Goal: Register for event/course

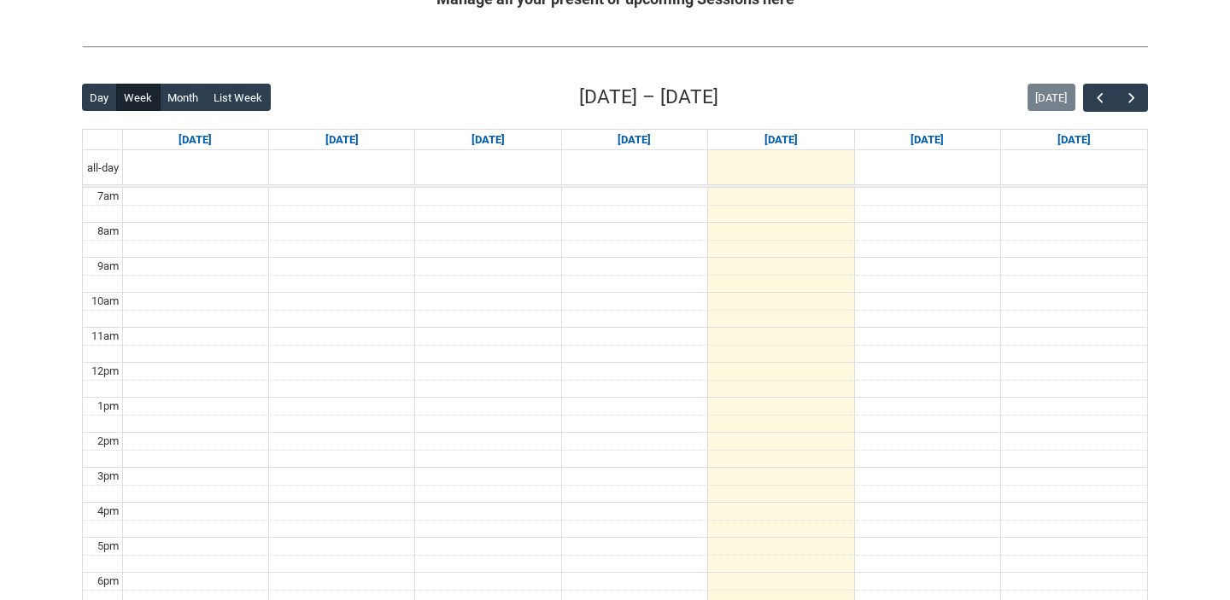
scroll to position [377, 0]
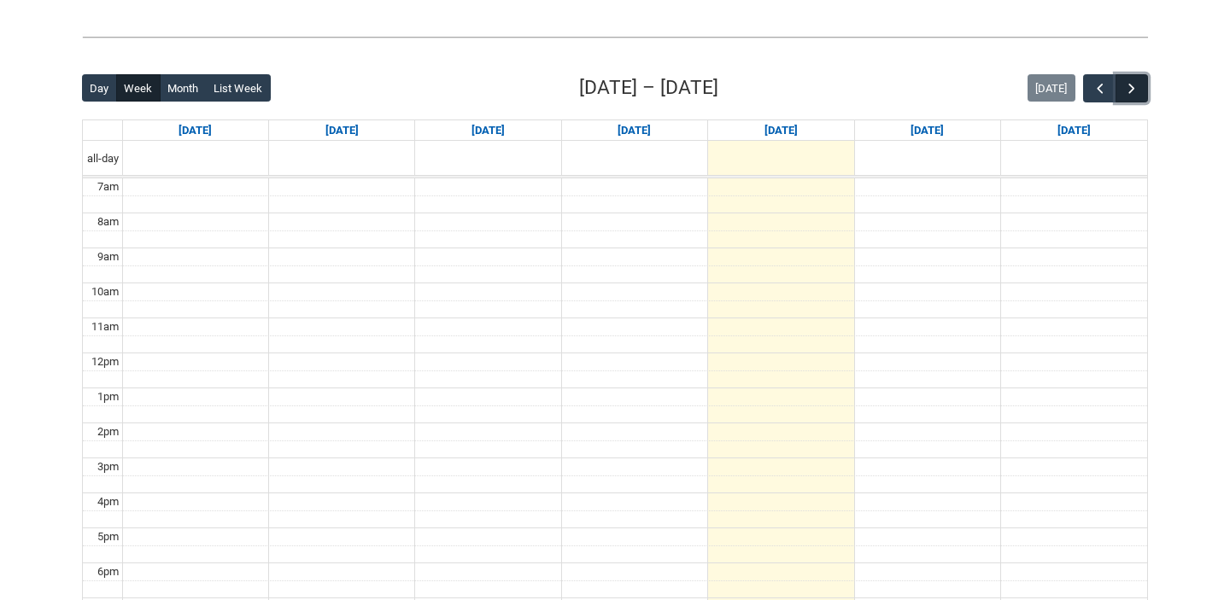
click at [1116, 87] on button "button" at bounding box center [1131, 88] width 32 height 28
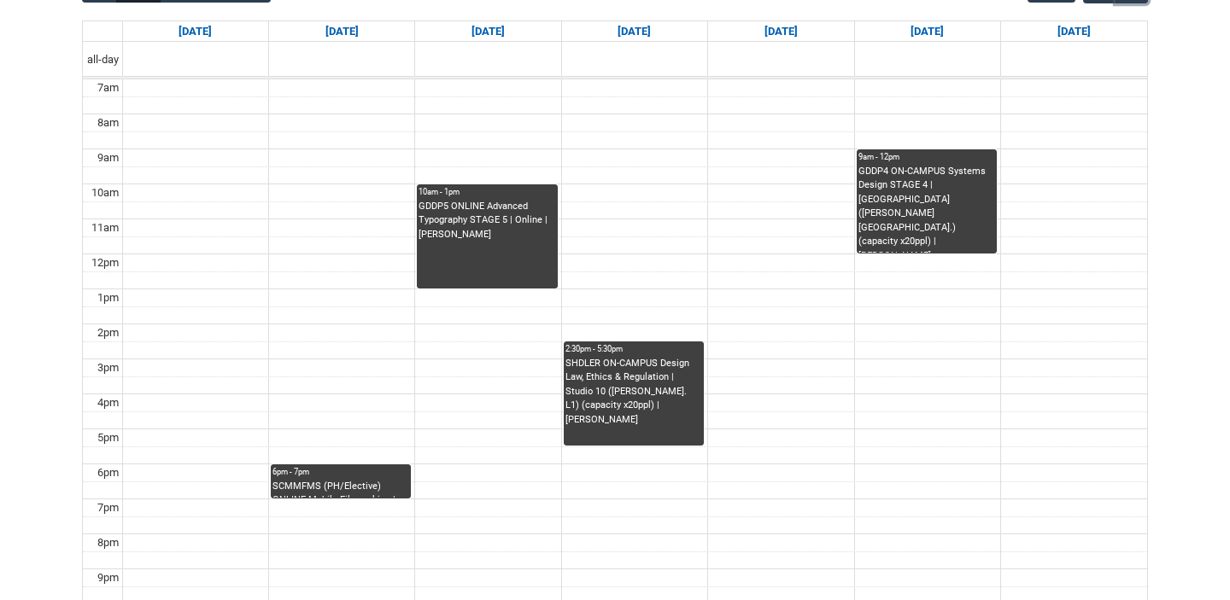
scroll to position [474, 0]
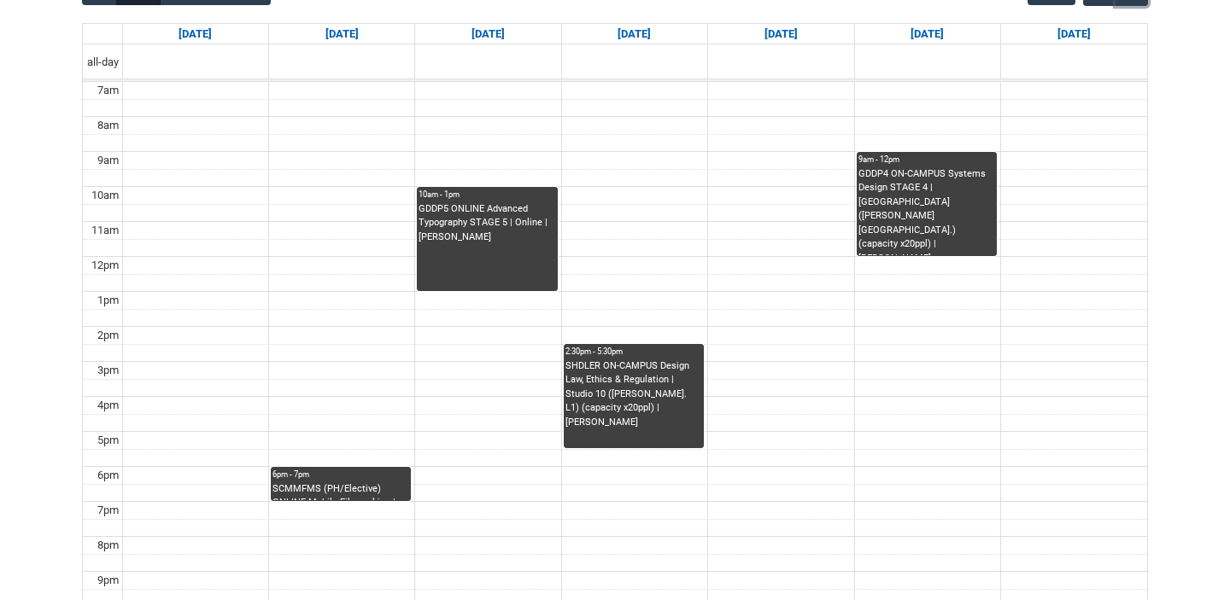
click at [318, 500] on div "SCMMFMS (PH/Elective) ONLINE Mobile Filmmaking | Online | [PERSON_NAME]" at bounding box center [340, 491] width 137 height 19
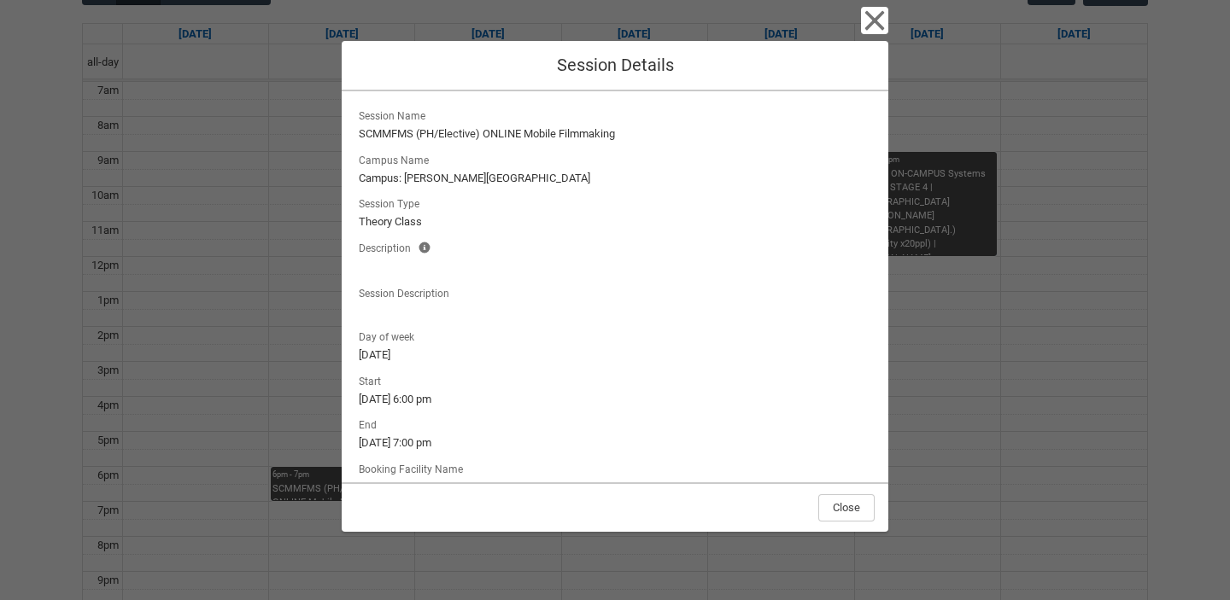
click at [277, 417] on div "Close Session Details Session Name SCMMFMS (PH/Elective) ONLINE Mobile Filmmaki…" at bounding box center [615, 300] width 1230 height 600
click at [1045, 320] on div "Close Session Details Session Name SCMMFMS (PH/Elective) ONLINE Mobile Filmmaki…" at bounding box center [615, 300] width 1230 height 600
click at [874, 19] on icon "button" at bounding box center [875, 21] width 20 height 20
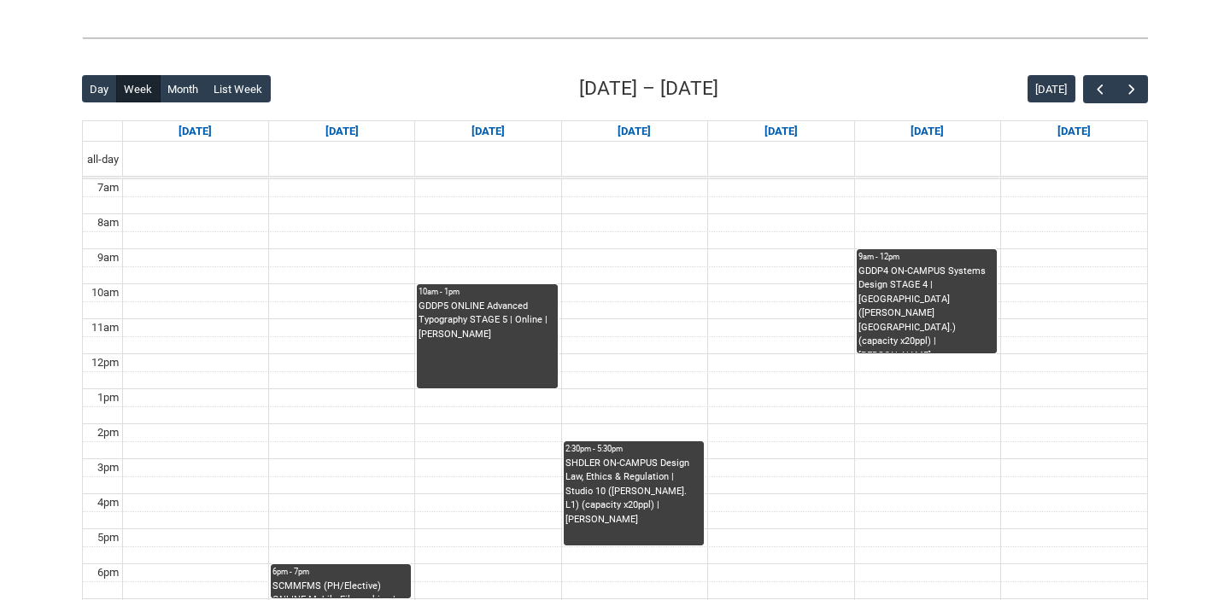
scroll to position [376, 0]
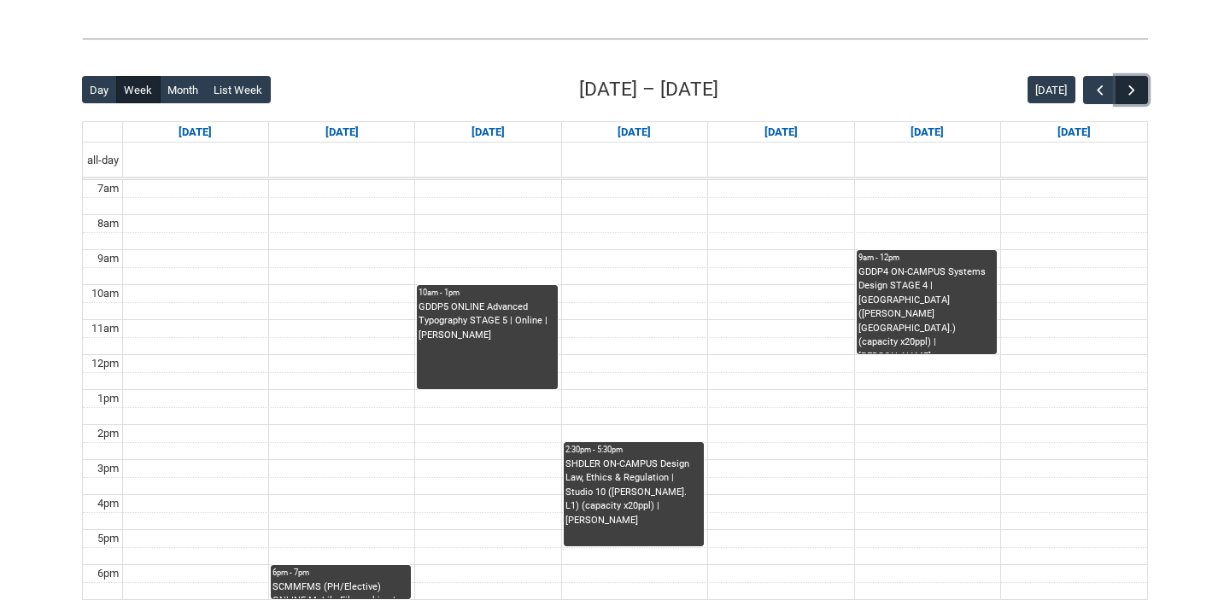
click at [1137, 91] on span "button" at bounding box center [1131, 90] width 17 height 17
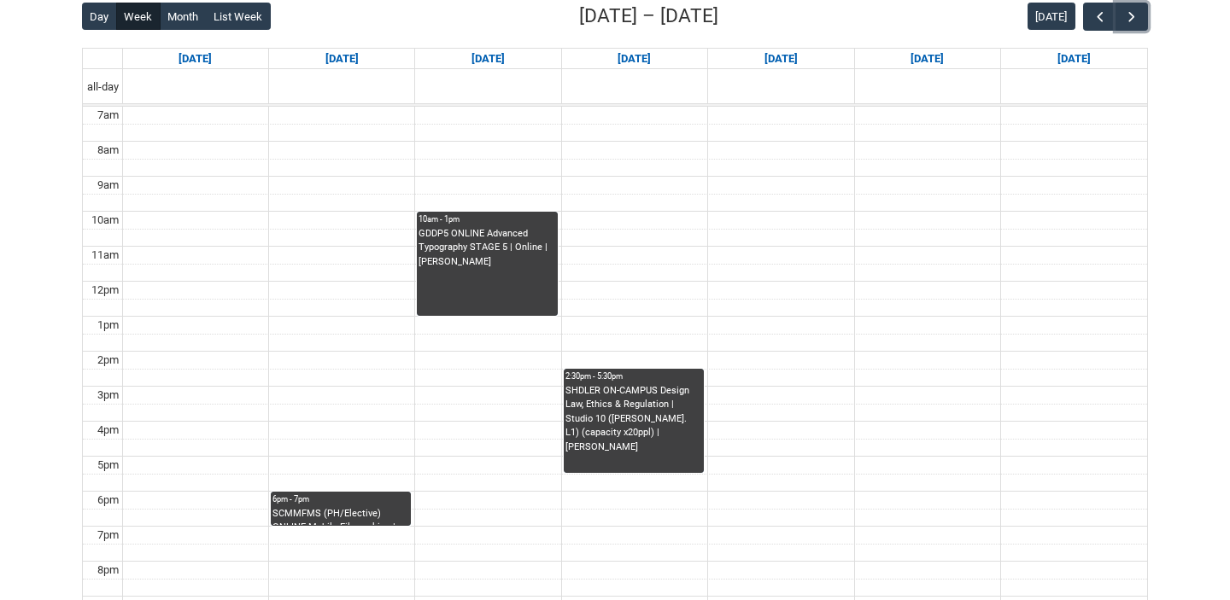
scroll to position [453, 0]
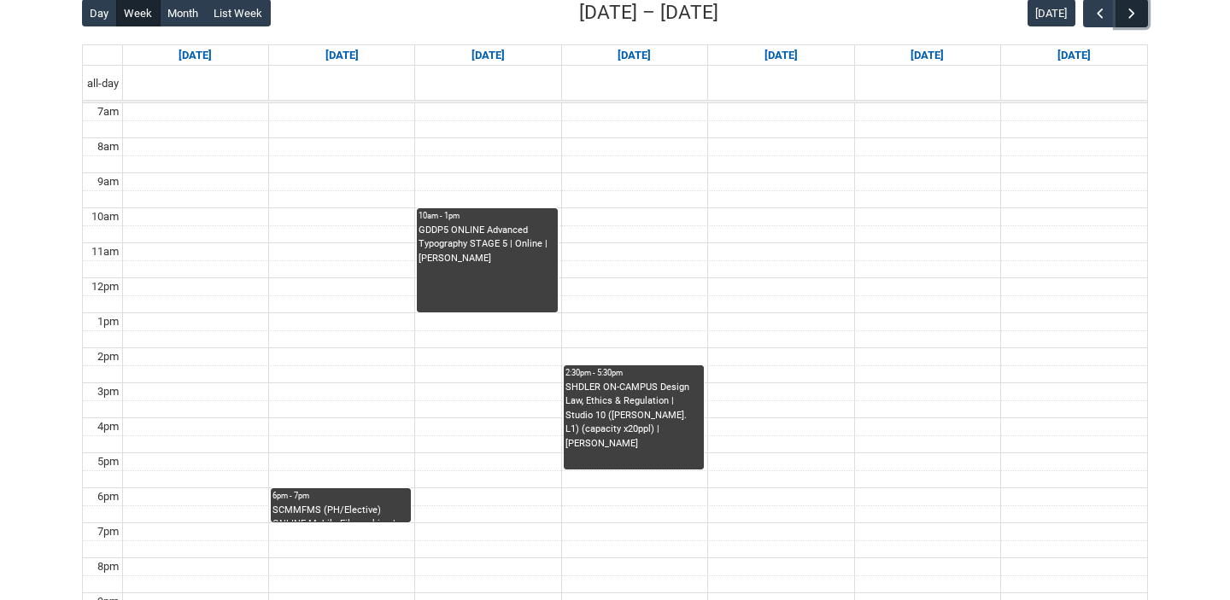
click at [1125, 12] on span "button" at bounding box center [1131, 13] width 17 height 17
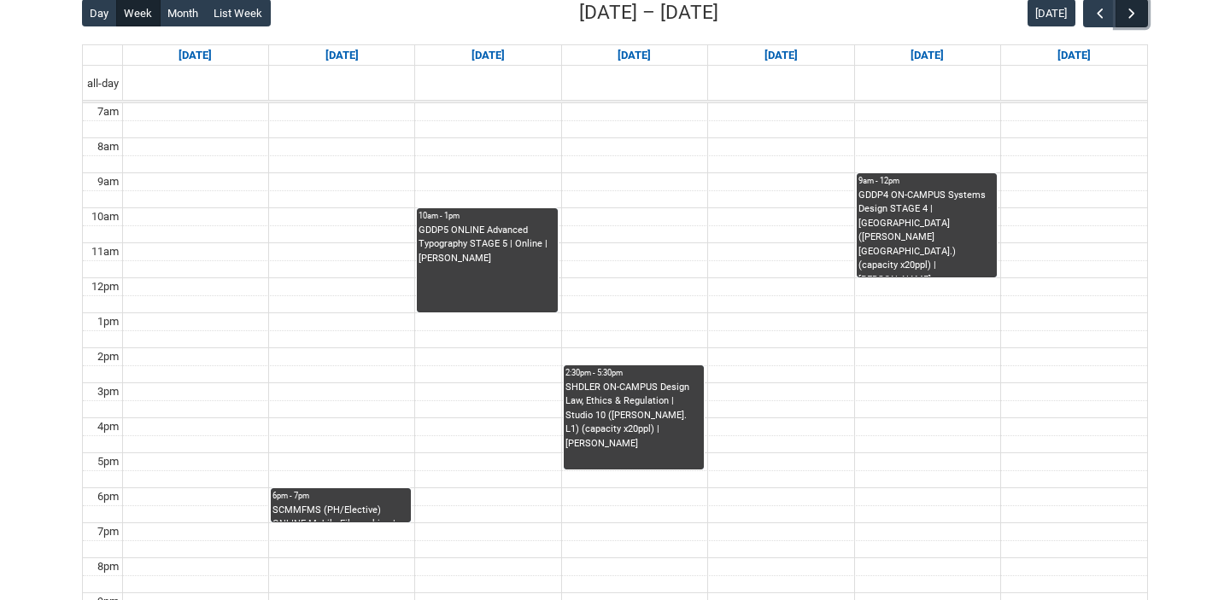
click at [1125, 12] on span "button" at bounding box center [1131, 13] width 17 height 17
click at [1125, 13] on span "button" at bounding box center [1131, 13] width 17 height 17
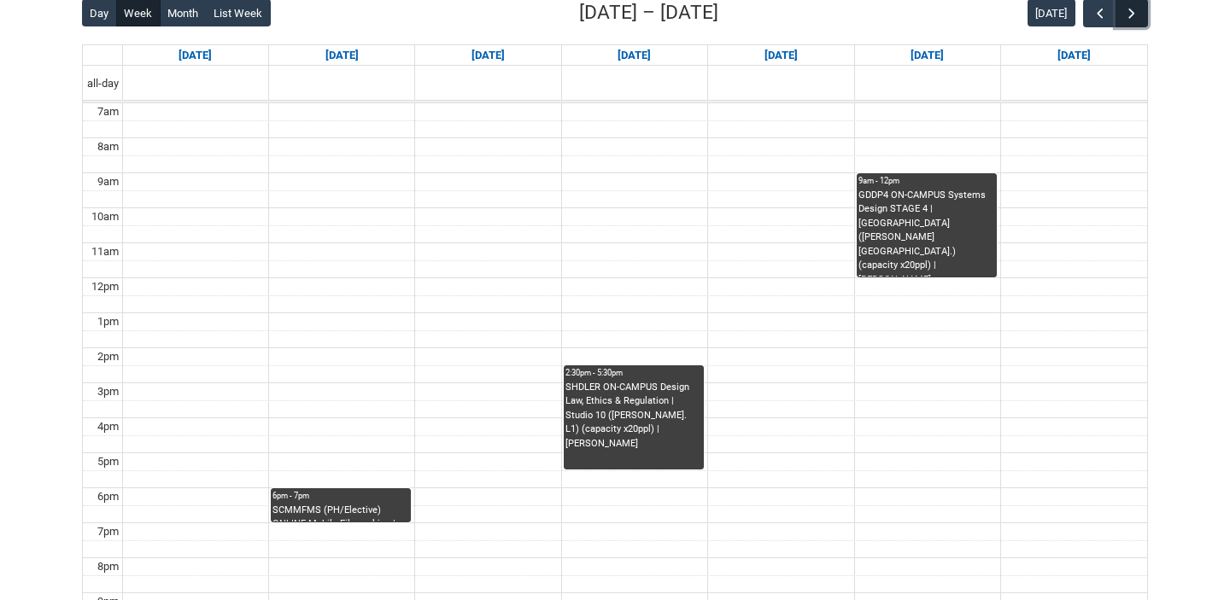
click at [1124, 13] on span "button" at bounding box center [1131, 13] width 17 height 17
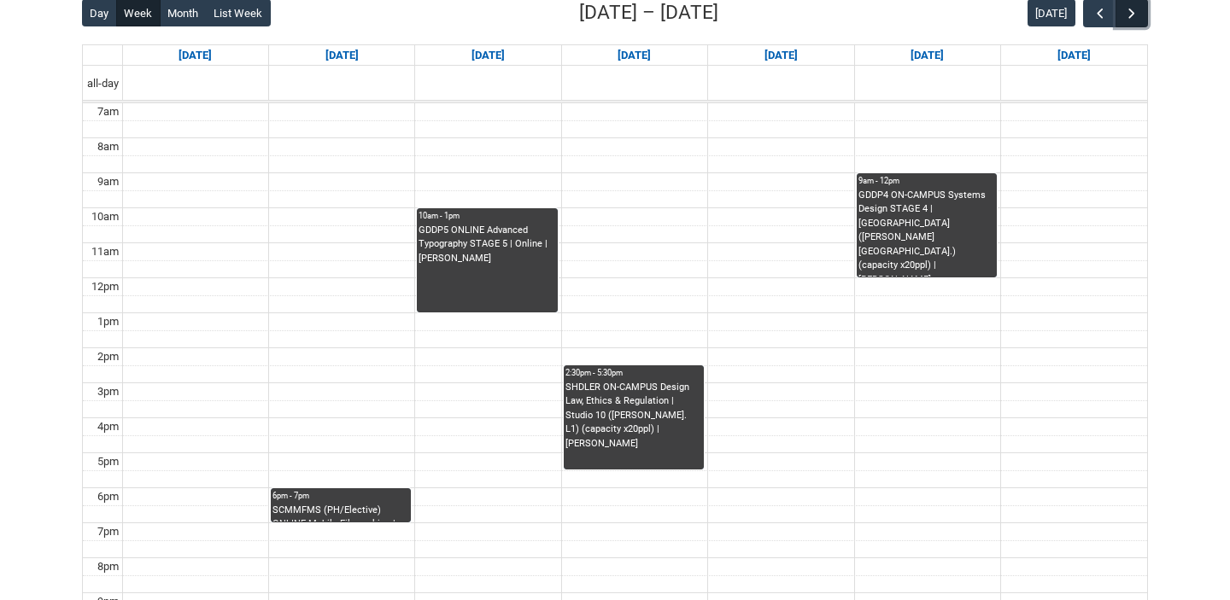
click at [1124, 13] on span "button" at bounding box center [1131, 13] width 17 height 17
click at [1090, 18] on button "button" at bounding box center [1099, 13] width 32 height 28
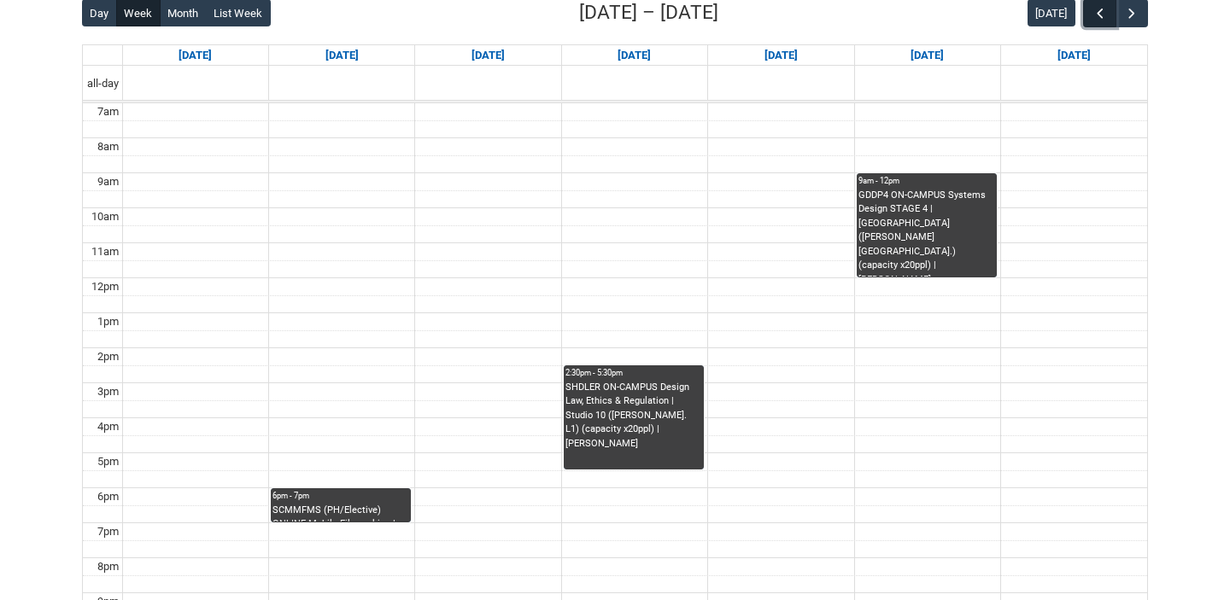
click at [1090, 18] on button "button" at bounding box center [1099, 13] width 32 height 28
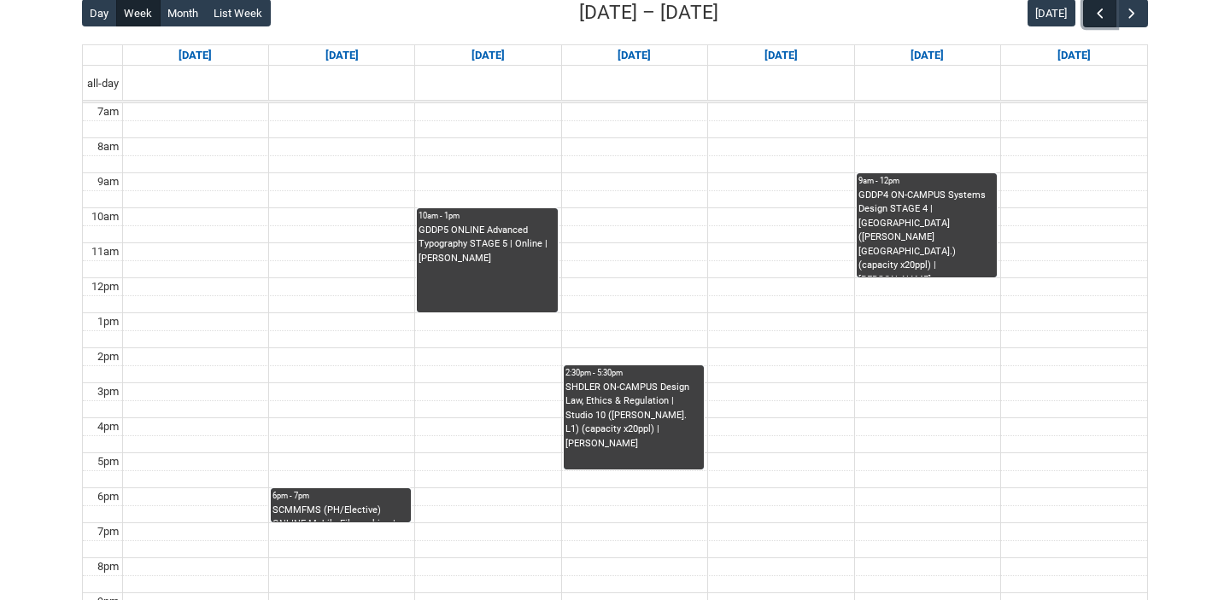
click at [1090, 18] on button "button" at bounding box center [1099, 13] width 32 height 28
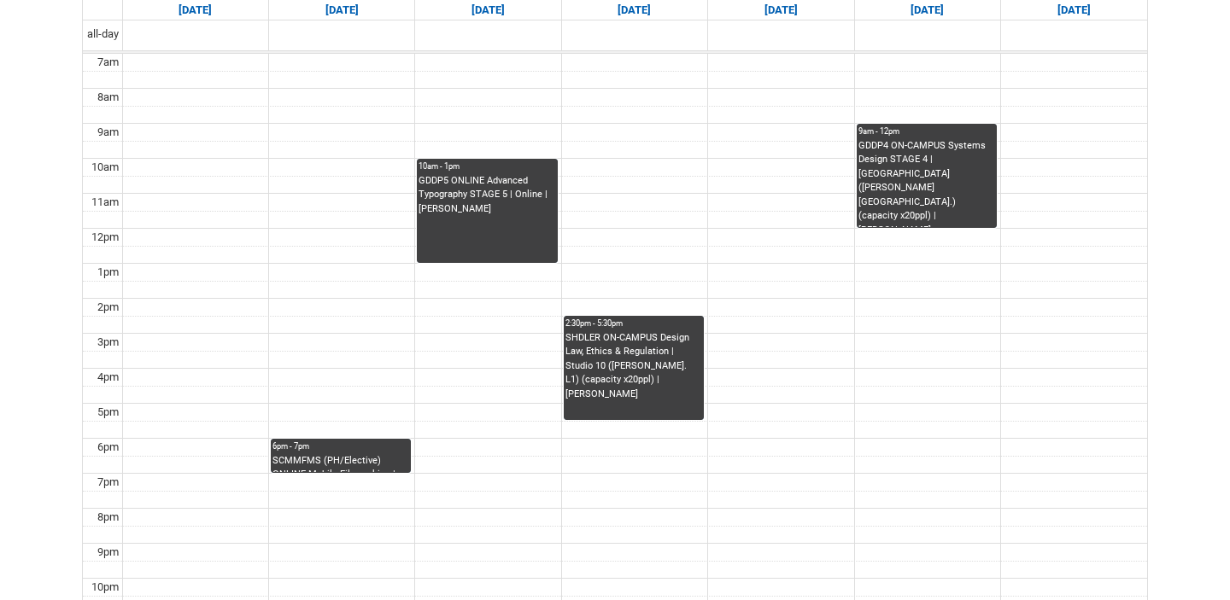
scroll to position [501, 0]
click at [365, 447] on div "6pm - 7pm" at bounding box center [340, 447] width 137 height 12
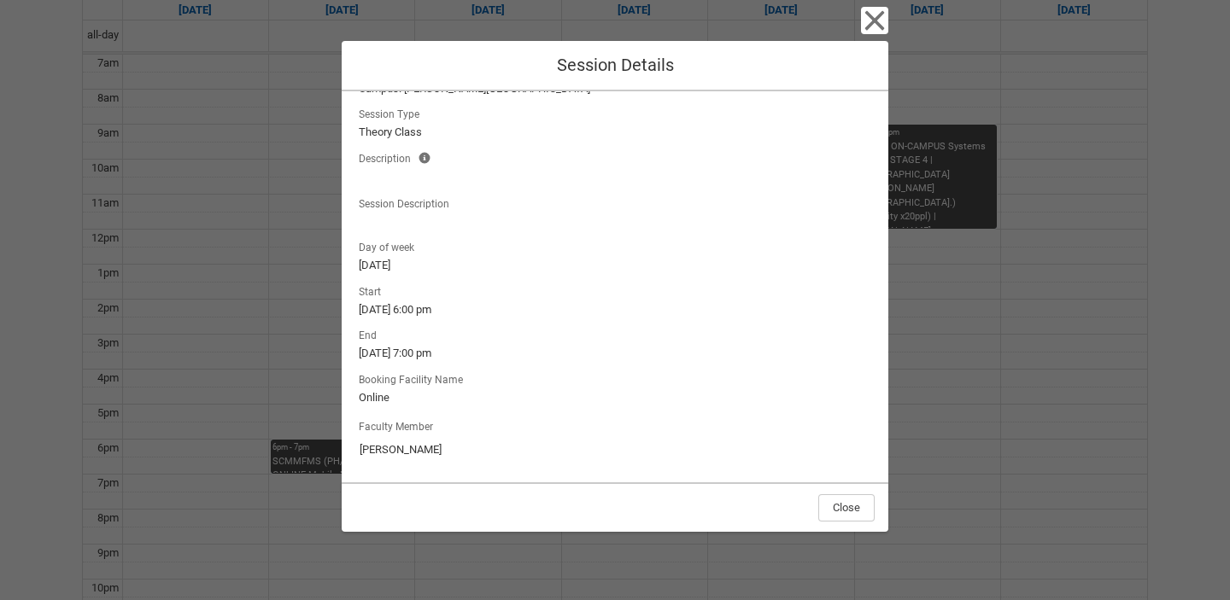
scroll to position [0, 0]
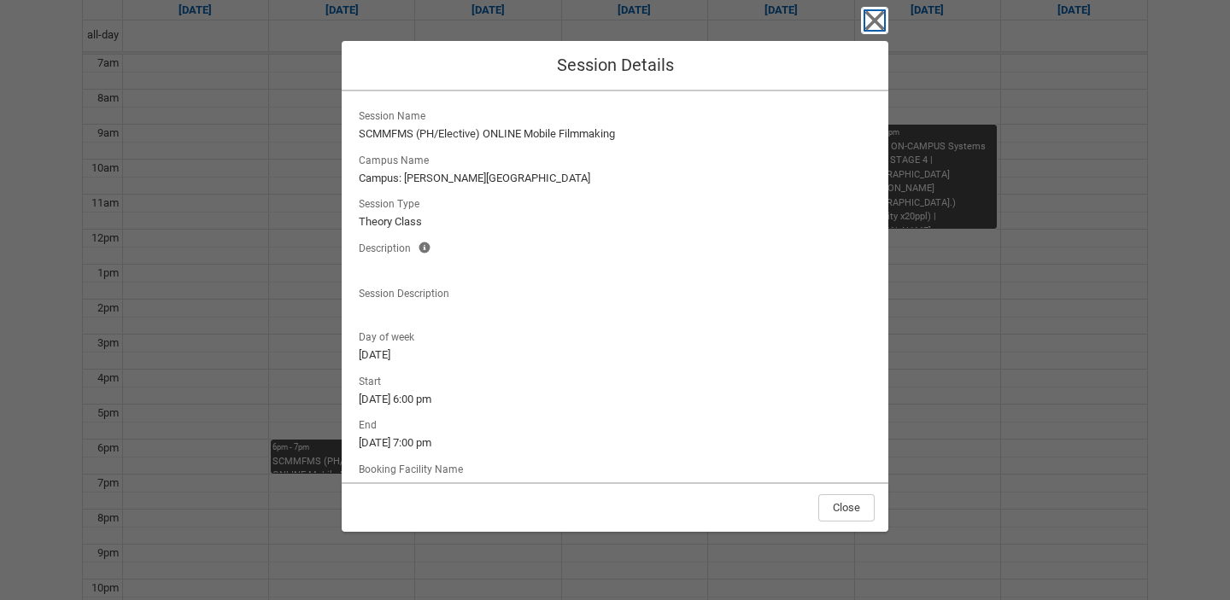
click at [875, 21] on icon "button" at bounding box center [875, 21] width 20 height 20
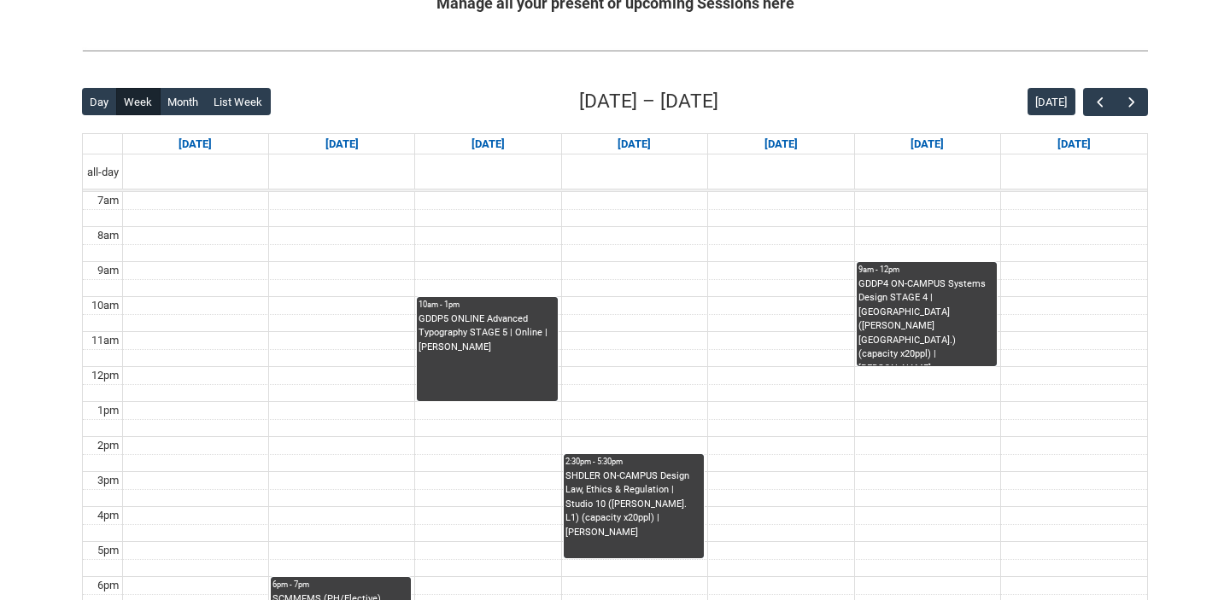
scroll to position [369, 0]
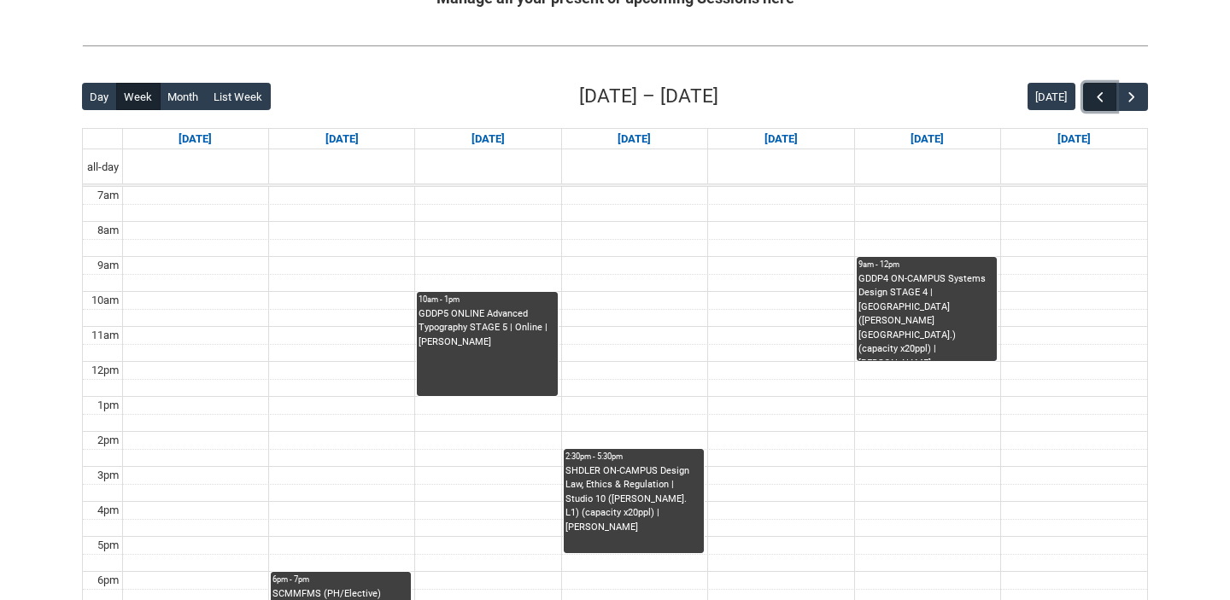
click at [1094, 105] on button "button" at bounding box center [1099, 97] width 32 height 28
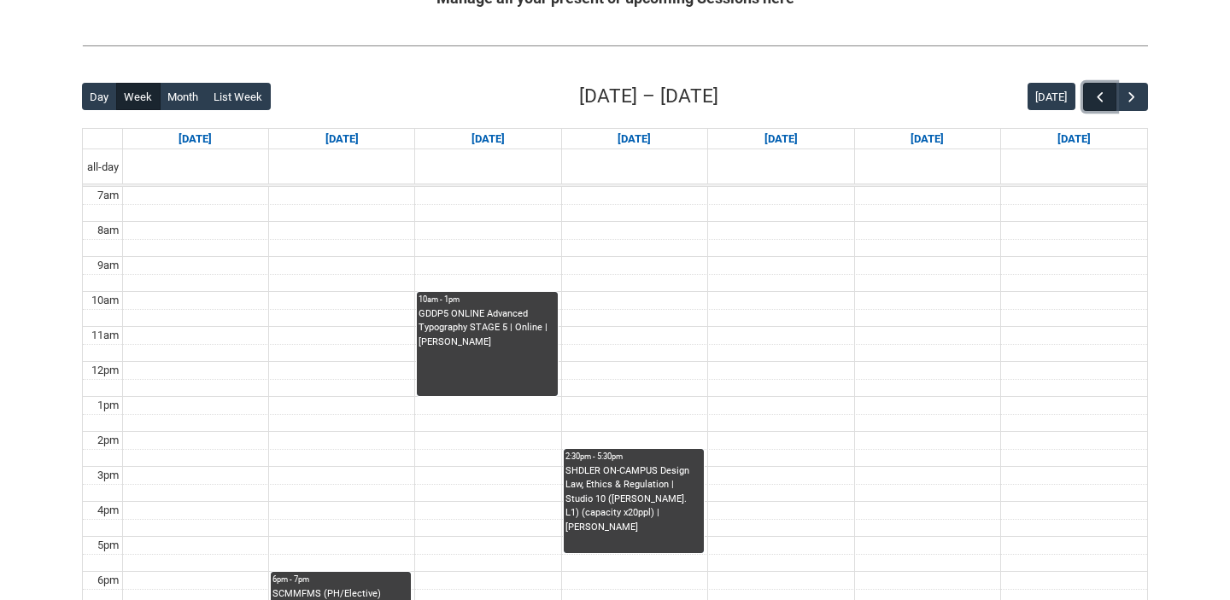
click at [1094, 105] on button "button" at bounding box center [1099, 97] width 32 height 28
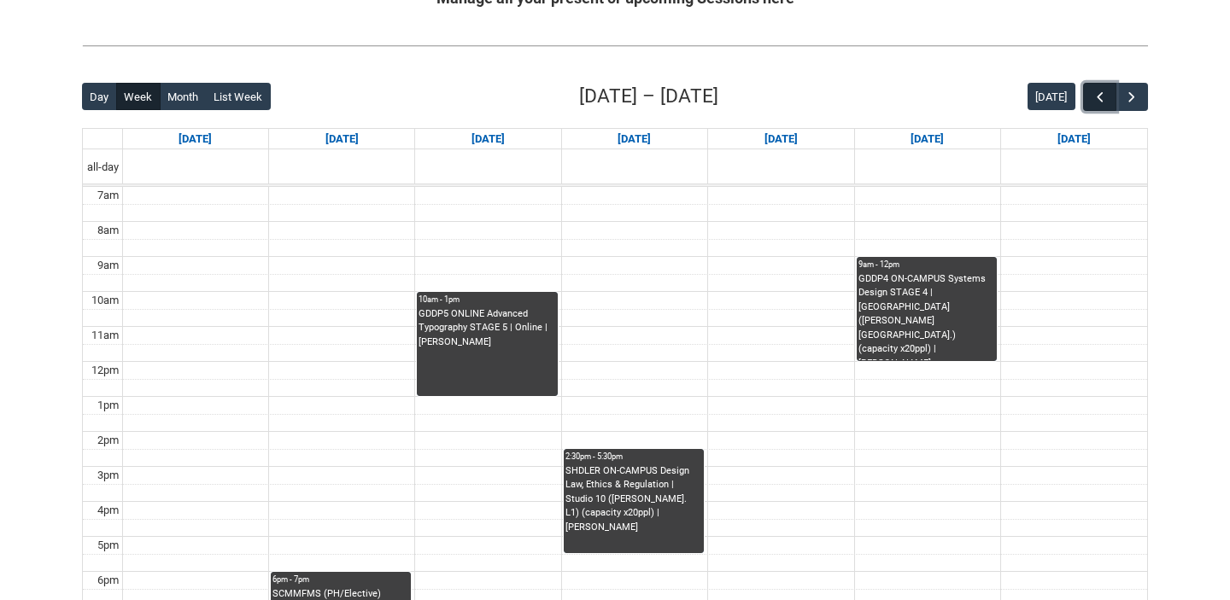
click at [1094, 105] on button "button" at bounding box center [1099, 97] width 32 height 28
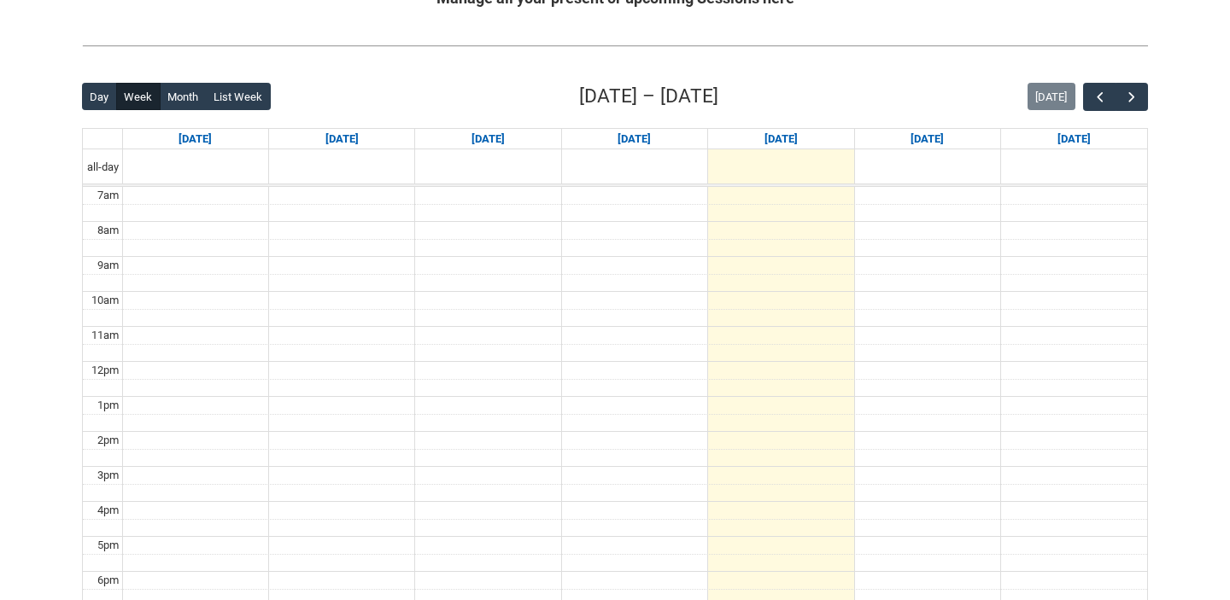
click at [1149, 92] on div "Back Loading... This page should update in a few seconds... Day Week Month List…" at bounding box center [614, 414] width 1093 height 693
click at [1131, 96] on span "button" at bounding box center [1131, 97] width 17 height 17
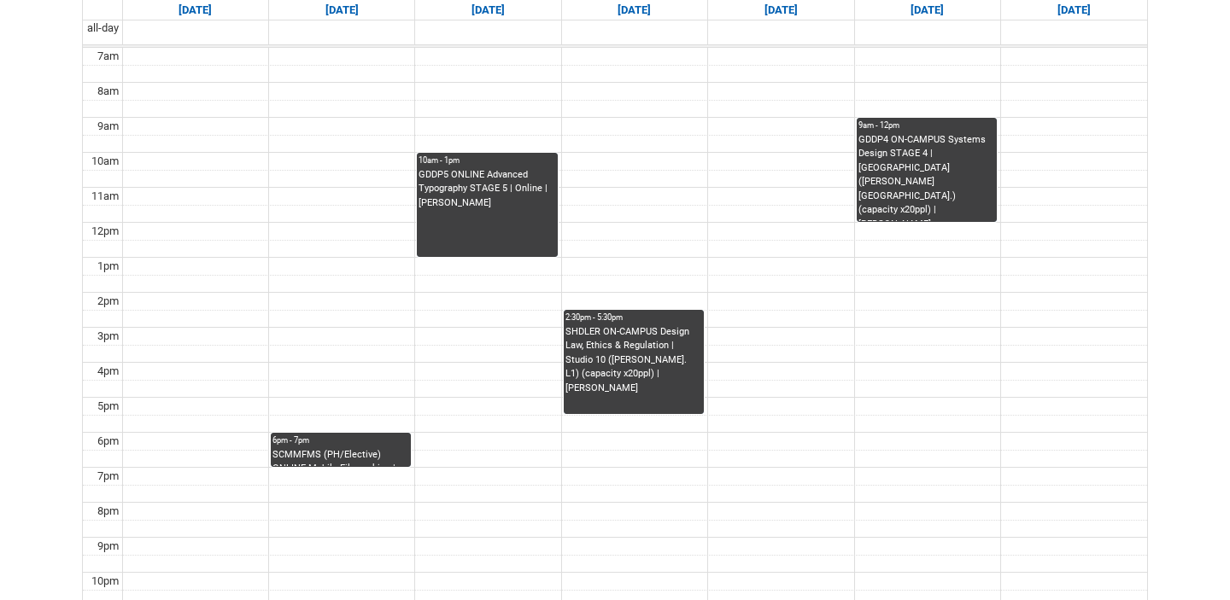
scroll to position [506, 0]
